Goal: Transaction & Acquisition: Purchase product/service

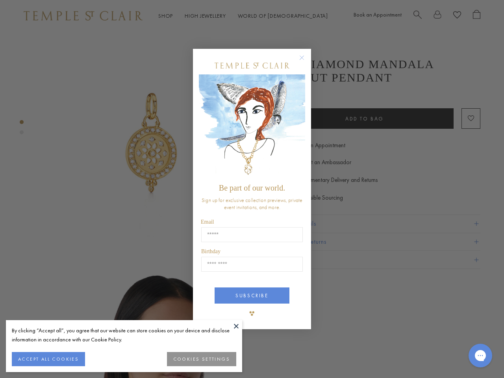
click at [252, 189] on span "Be part of our world." at bounding box center [252, 188] width 66 height 9
click at [236, 326] on button at bounding box center [236, 326] width 12 height 12
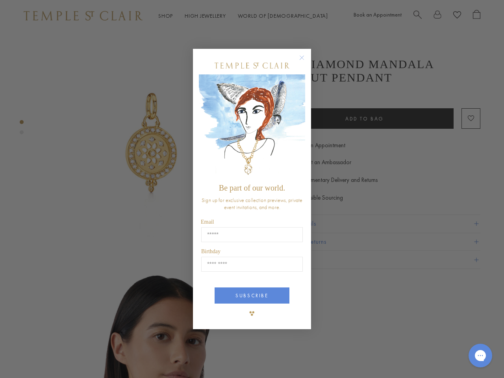
click at [48, 359] on div "Close dialog Be part of our world. Sign up for exclusive collection previews, p…" at bounding box center [252, 189] width 504 height 378
click at [202, 359] on div "Close dialog Be part of our world. Sign up for exclusive collection previews, p…" at bounding box center [252, 189] width 504 height 378
click at [306, 62] on icon "Close dialog" at bounding box center [302, 58] width 10 height 10
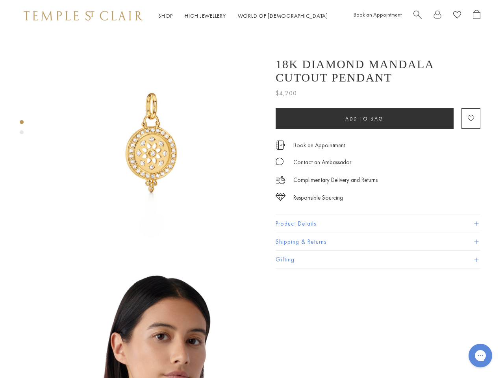
click at [252, 317] on button "SUBSCRIBE" at bounding box center [252, 325] width 75 height 16
click at [481, 356] on icon "Gorgias live chat" at bounding box center [480, 355] width 7 height 7
